Goal: Check status: Check status

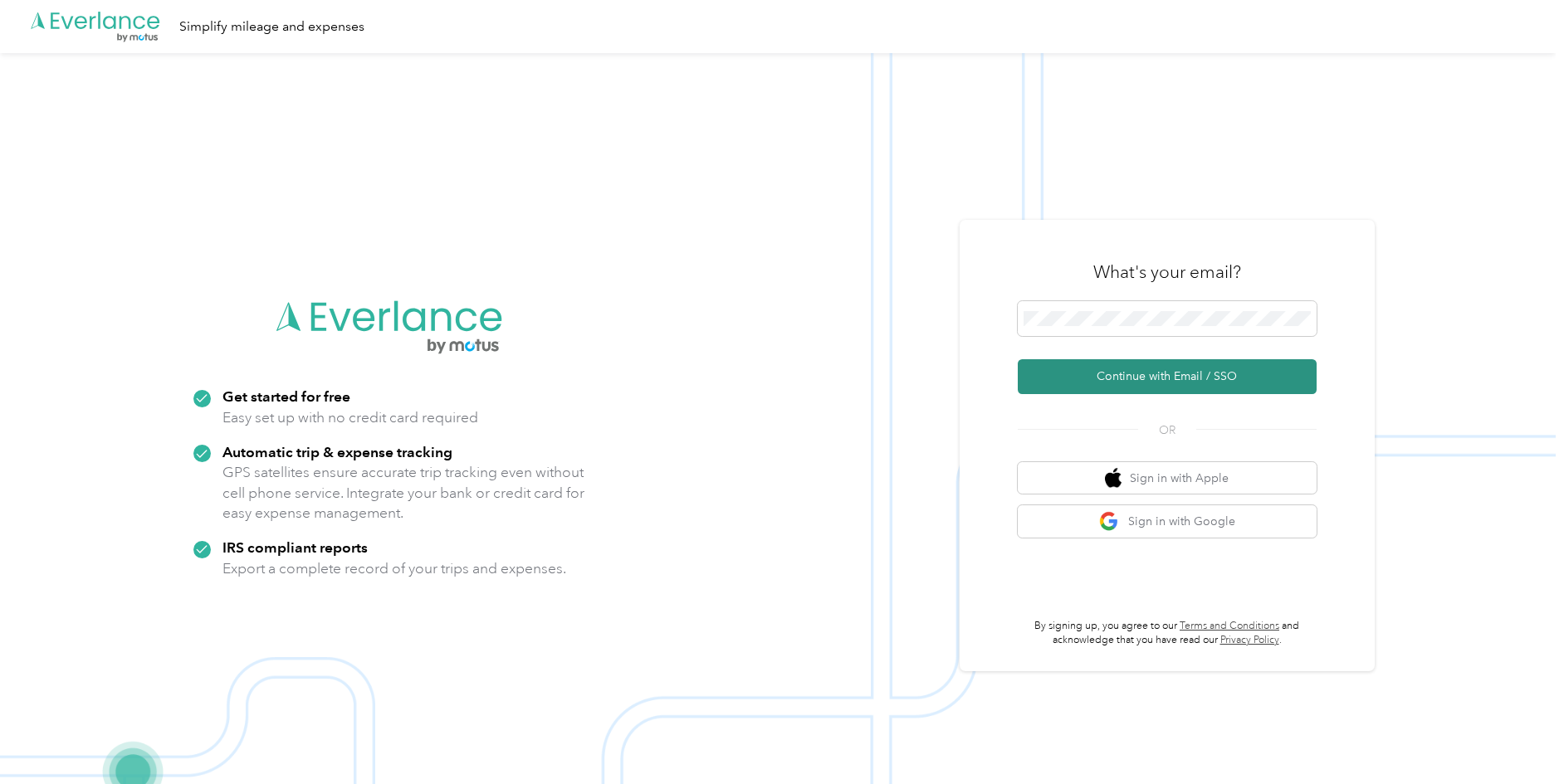
click at [1197, 376] on button "Continue with Email / SSO" at bounding box center [1167, 376] width 299 height 35
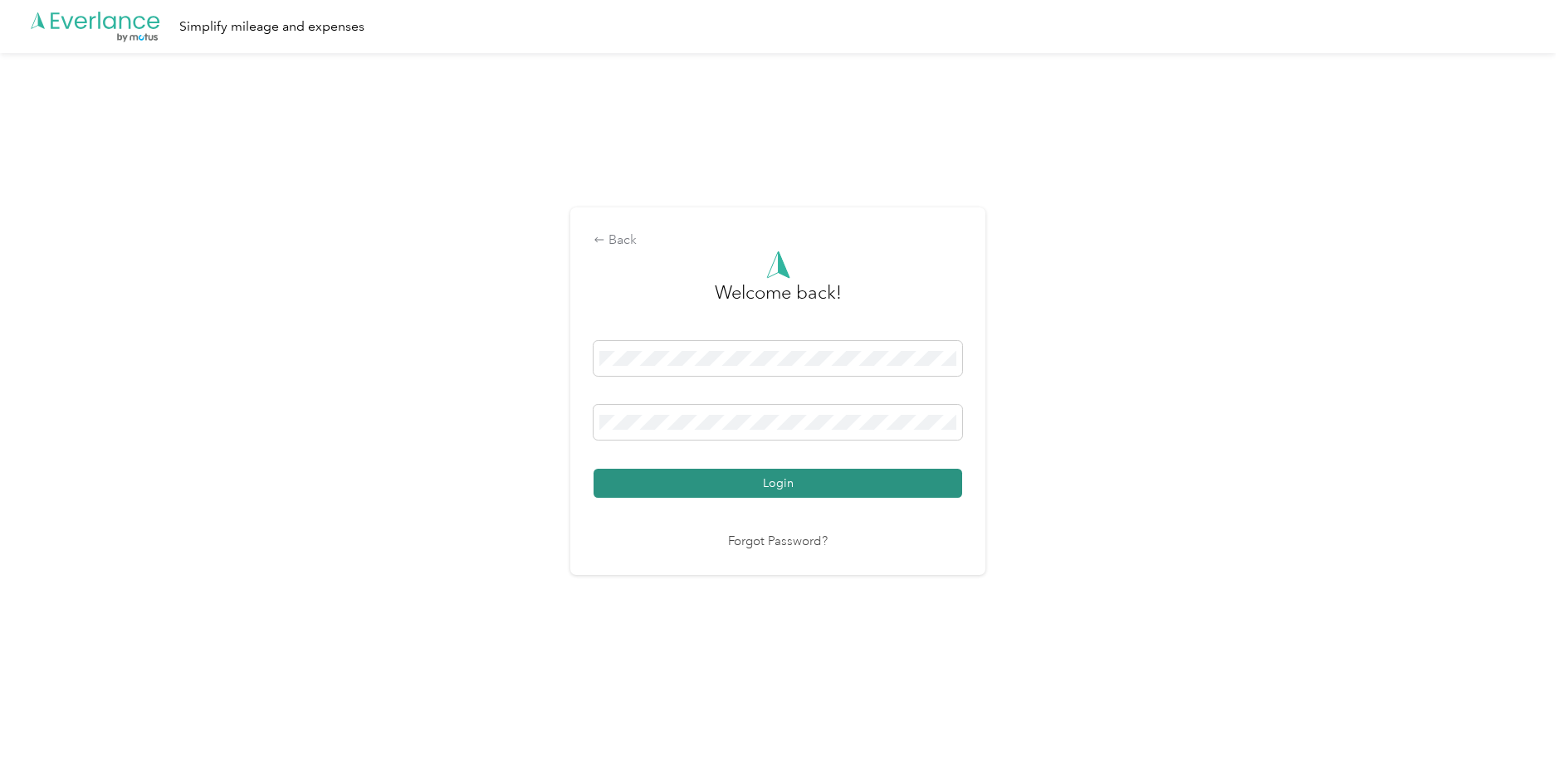
click at [769, 483] on button "Login" at bounding box center [778, 483] width 369 height 29
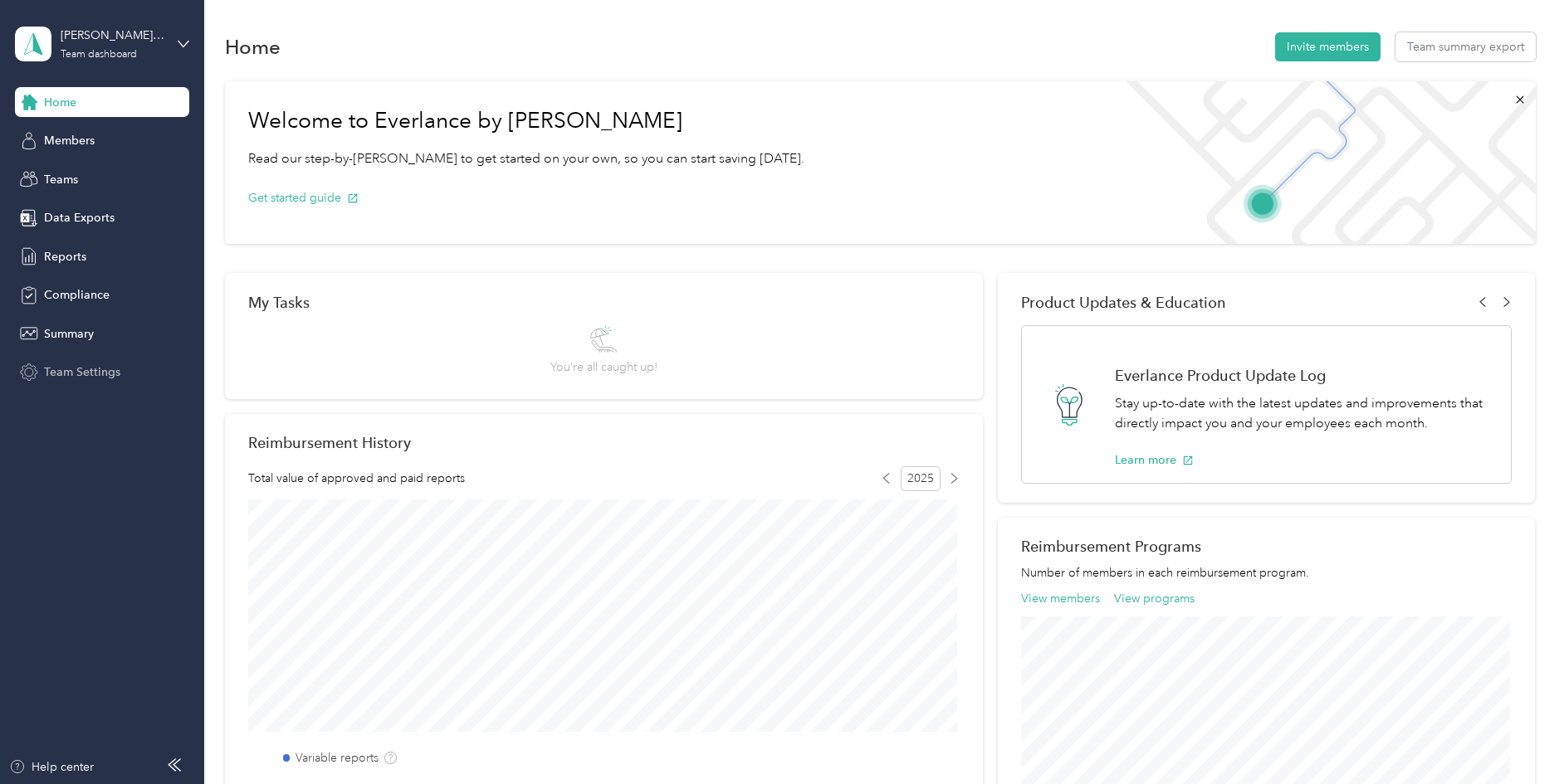
click at [69, 371] on span "Team Settings" at bounding box center [82, 372] width 76 height 17
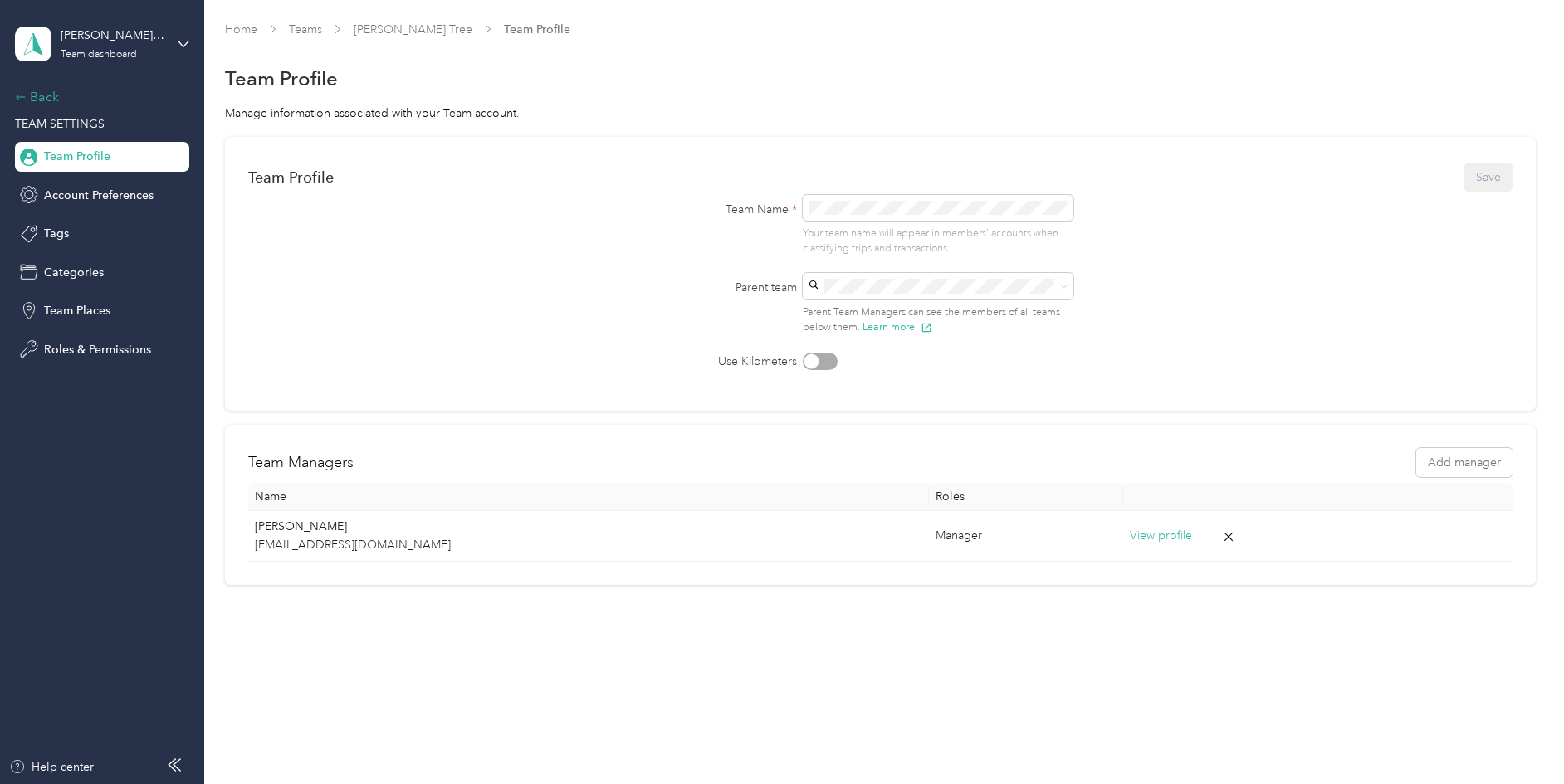
click at [26, 93] on div "Back" at bounding box center [98, 96] width 166 height 20
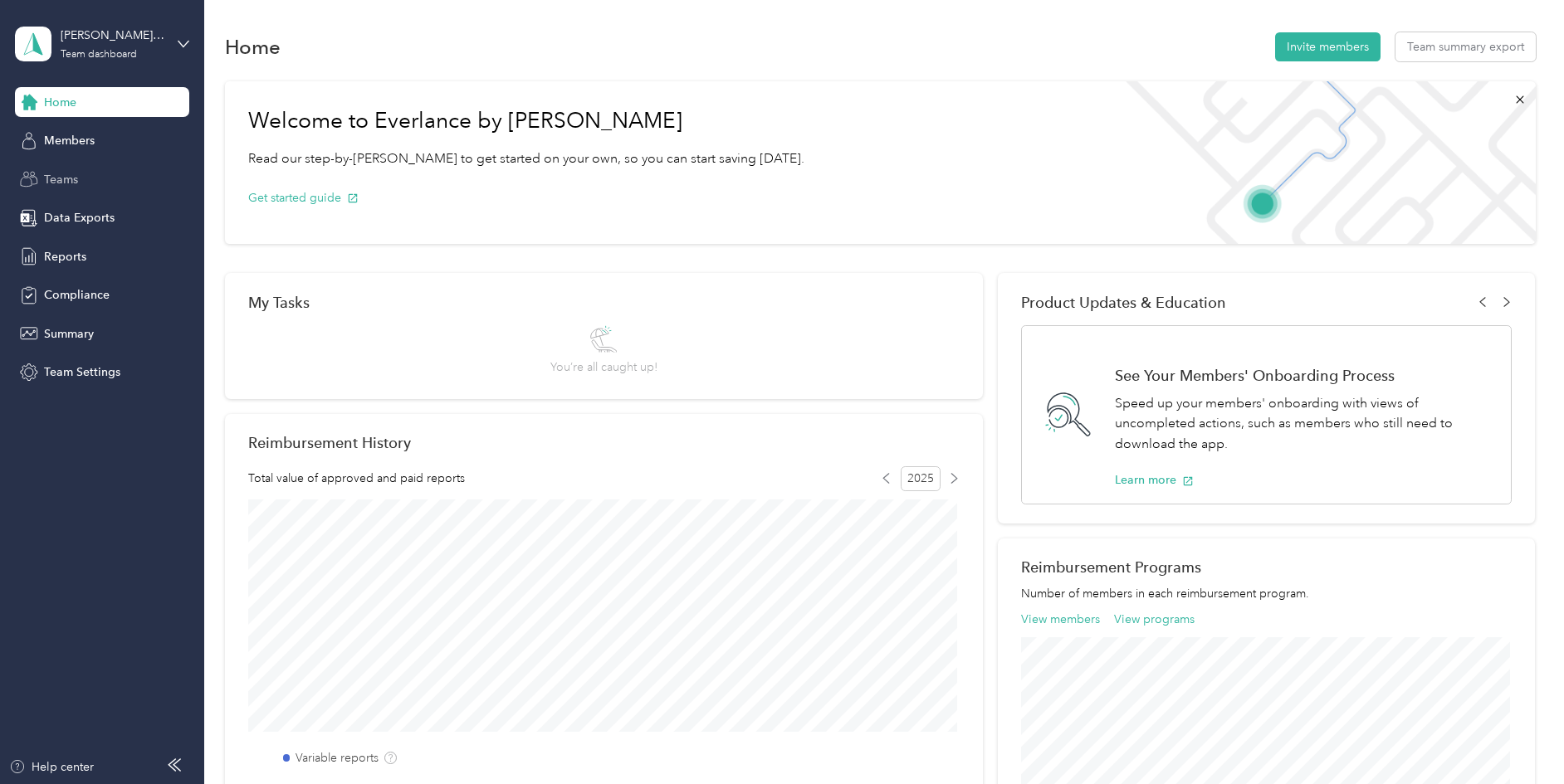
click at [60, 177] on span "Teams" at bounding box center [61, 179] width 34 height 17
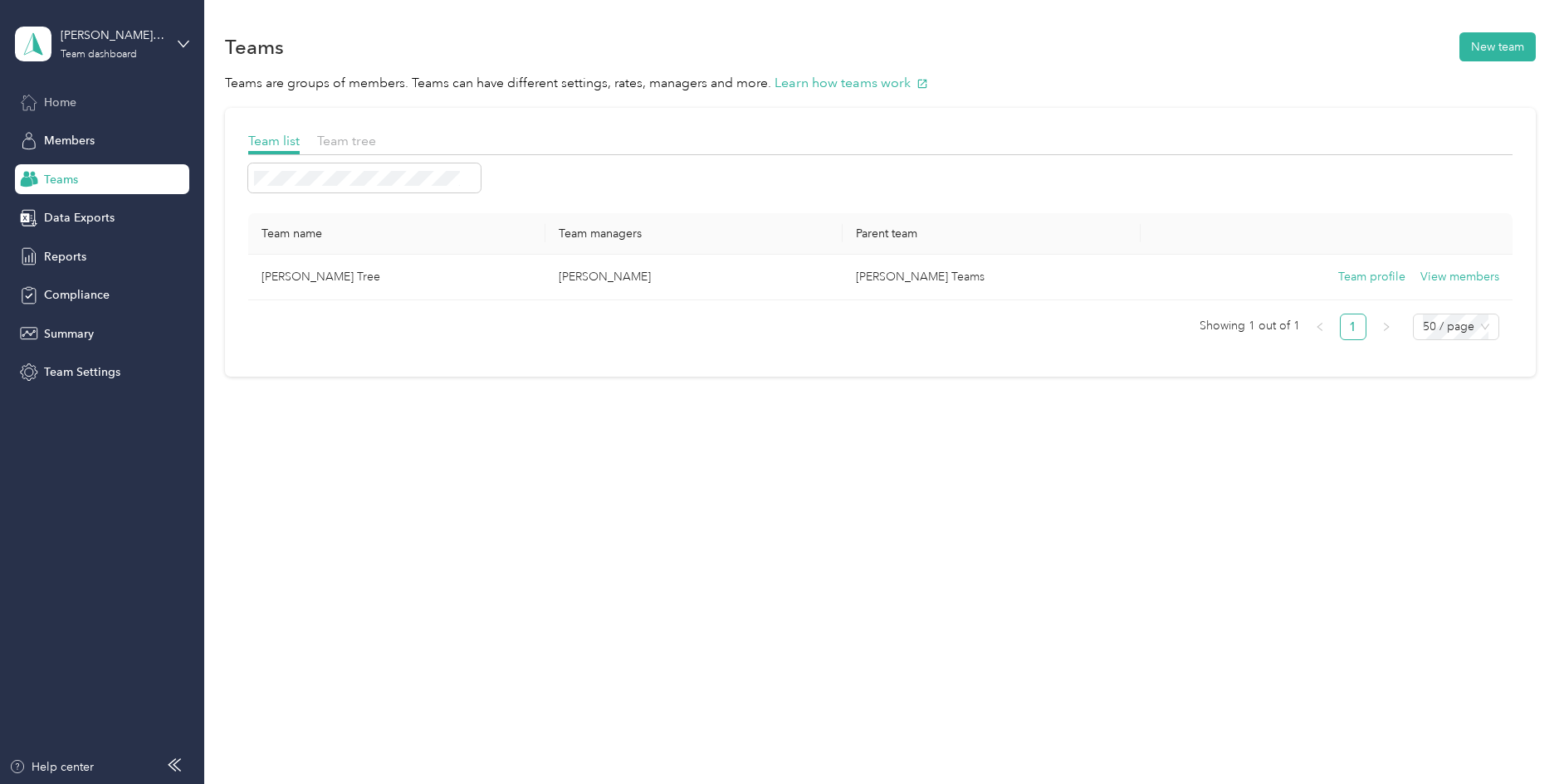
click at [63, 105] on span "Home" at bounding box center [60, 102] width 32 height 17
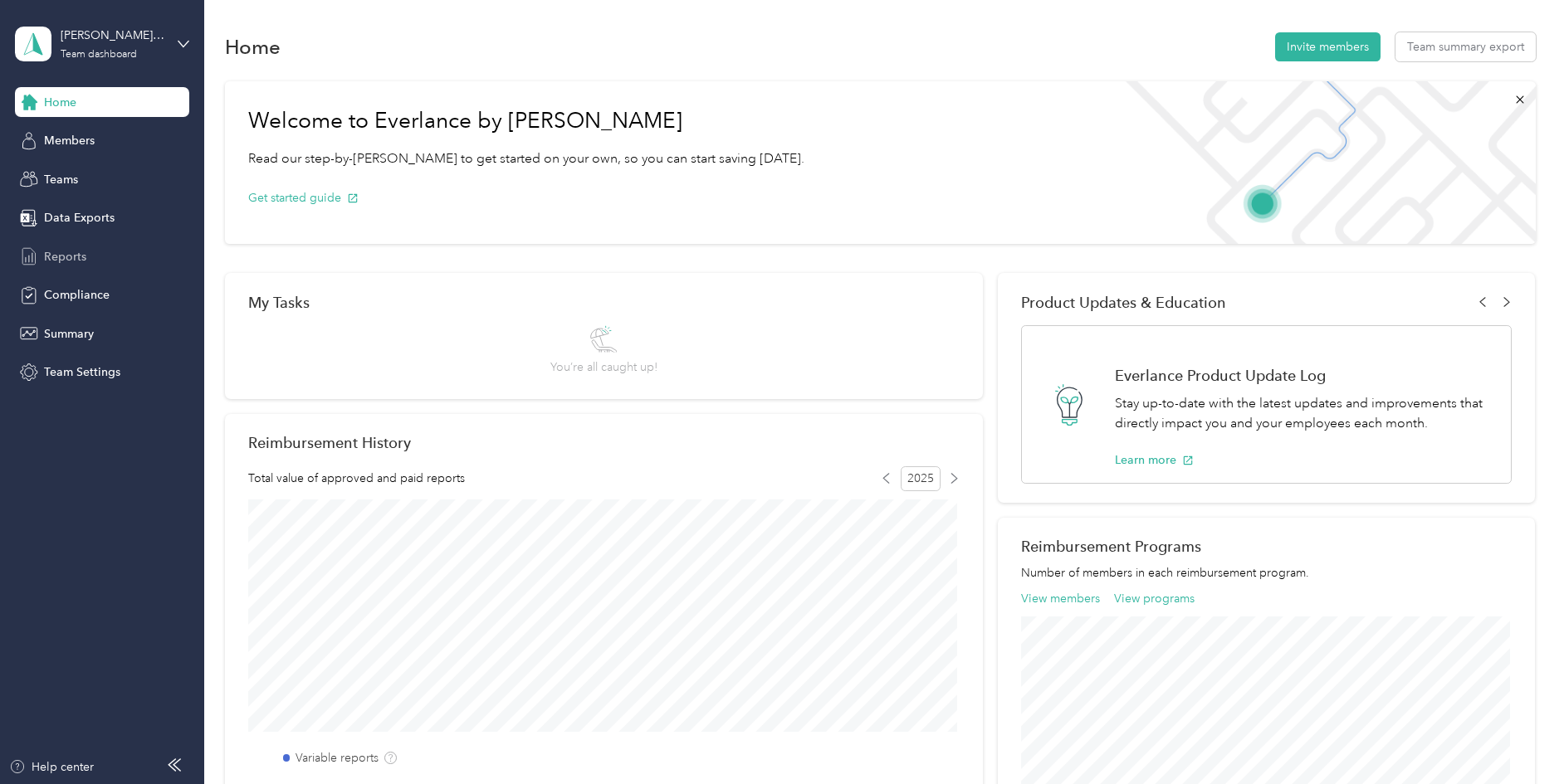
click at [59, 248] on span "Reports" at bounding box center [65, 257] width 42 height 17
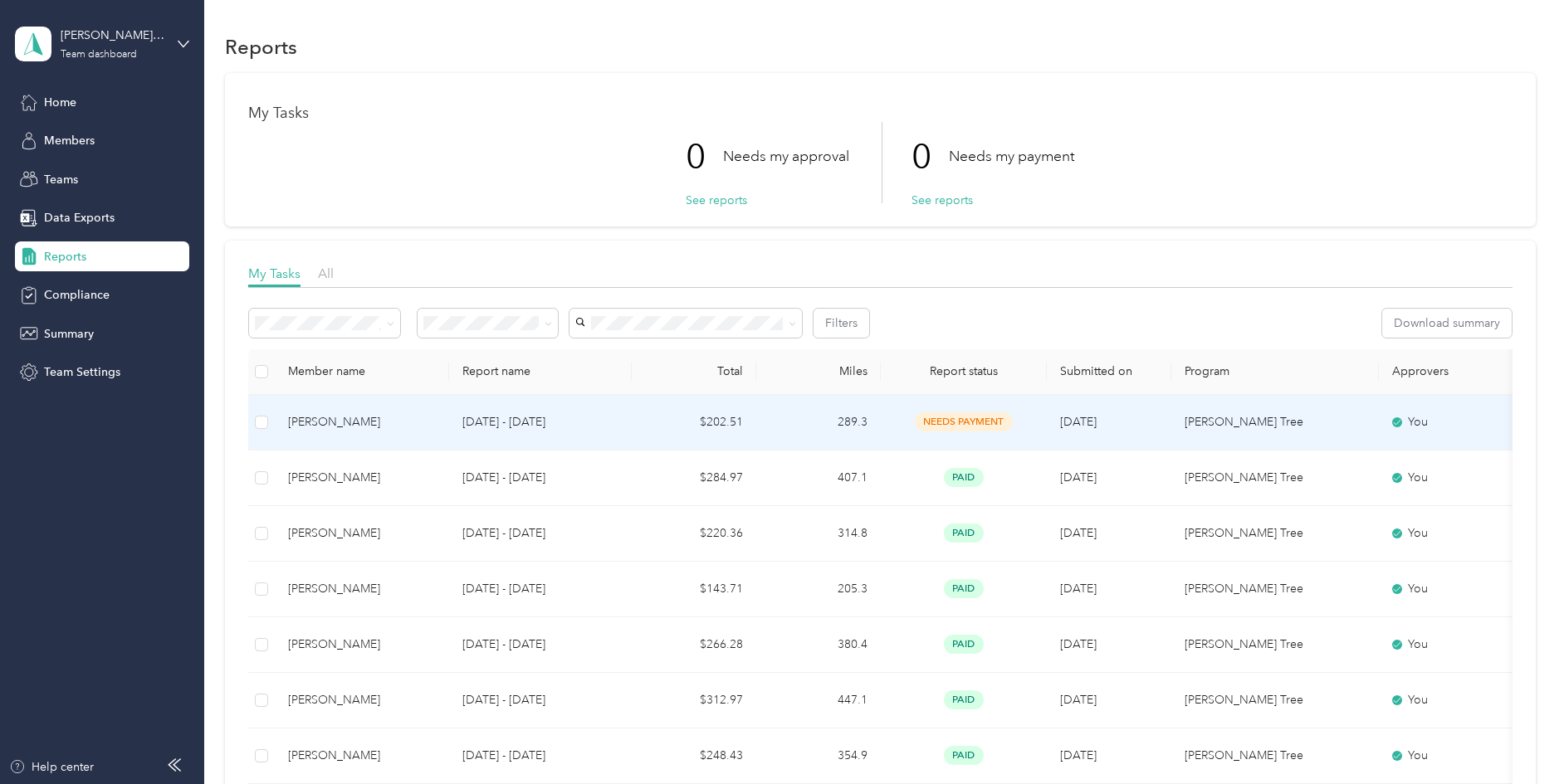
click at [957, 424] on span "needs payment" at bounding box center [964, 422] width 98 height 19
